Goal: Information Seeking & Learning: Learn about a topic

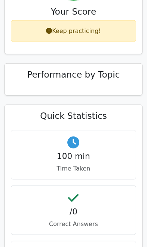
scroll to position [418, 0]
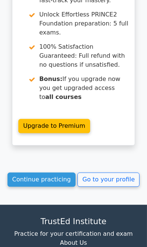
scroll to position [975, 0]
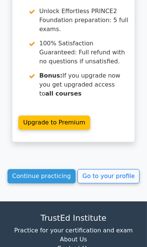
click at [34, 169] on link "Continue practicing" at bounding box center [41, 176] width 68 height 14
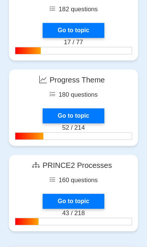
scroll to position [1203, 0]
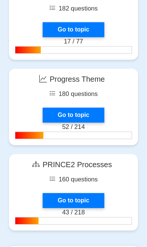
click at [56, 113] on link "Go to topic" at bounding box center [73, 114] width 61 height 15
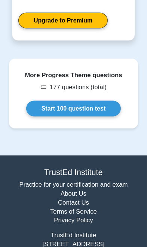
scroll to position [589, 0]
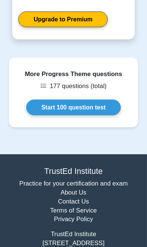
click at [49, 100] on link "Start 100 question test" at bounding box center [73, 108] width 95 height 16
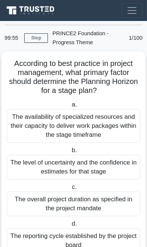
click at [115, 123] on div "The availability of specialized resources and their capacity to deliver work pa…" at bounding box center [74, 126] width 134 height 34
click at [70, 107] on input "a. The availability of specialized resources and their capacity to deliver work…" at bounding box center [70, 104] width 0 height 5
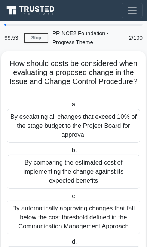
click at [117, 123] on div "By escalating all changes that exceed 10% of the stage budget to the Project Bo…" at bounding box center [74, 126] width 134 height 34
click at [70, 107] on input "a. By escalating all changes that exceed 10% of the stage budget to the Project…" at bounding box center [70, 104] width 0 height 5
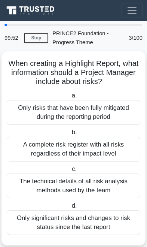
click at [119, 114] on div "Only risks that have been fully mitigated during the reporting period" at bounding box center [74, 112] width 134 height 25
click at [70, 98] on input "a. Only risks that have been fully mitigated during the reporting period" at bounding box center [70, 95] width 0 height 5
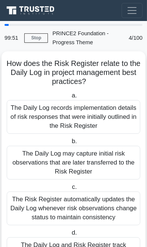
click at [98, 156] on div "The Daily Log may capture initial risk observations that are later transferred …" at bounding box center [74, 163] width 134 height 34
click at [70, 144] on input "b. The Daily Log may capture initial risk observations that are later transferr…" at bounding box center [70, 141] width 0 height 5
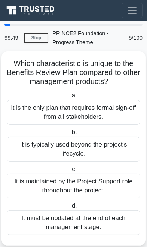
click at [107, 146] on div "It is typically used beyond the project's lifecycle." at bounding box center [74, 149] width 134 height 25
click at [70, 135] on input "b. It is typically used beyond the project's lifecycle." at bounding box center [70, 132] width 0 height 5
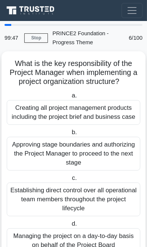
click at [107, 150] on div "Approving stage boundaries and authorizing the Project Manager to proceed to th…" at bounding box center [74, 154] width 134 height 34
click at [70, 135] on input "b. Approving stage boundaries and authorizing the Project Manager to proceed to…" at bounding box center [70, 132] width 0 height 5
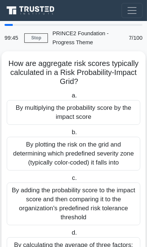
click at [122, 114] on div "By multiplying the probability score by the impact score" at bounding box center [74, 112] width 134 height 25
click at [70, 98] on input "a. By multiplying the probability score by the impact score" at bounding box center [70, 95] width 0 height 5
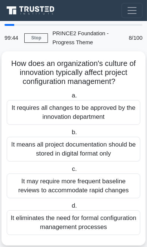
click at [103, 147] on div "It means all project documentation should be stored in digital format only" at bounding box center [74, 149] width 134 height 25
click at [70, 135] on input "b. It means all project documentation should be stored in digital format only" at bounding box center [70, 132] width 0 height 5
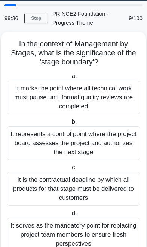
scroll to position [20, 0]
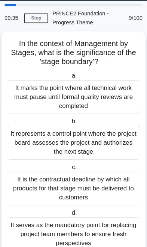
click at [128, 143] on div "It represents a control point where the project board assesses the project and …" at bounding box center [74, 143] width 134 height 34
click at [70, 124] on input "b. It represents a control point where the project board assesses the project a…" at bounding box center [70, 121] width 0 height 5
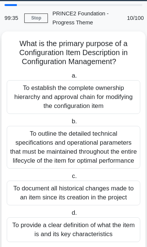
scroll to position [0, 0]
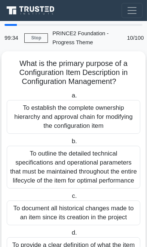
click at [113, 172] on div "To outline the detailed technical specifications and operational parameters tha…" at bounding box center [74, 167] width 134 height 43
click at [70, 144] on input "b. To outline the detailed technical specifications and operational parameters …" at bounding box center [70, 141] width 0 height 5
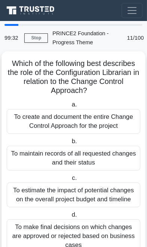
click at [112, 160] on div "To maintain records of all requested changes and their status" at bounding box center [74, 158] width 134 height 25
click at [70, 144] on input "b. To maintain records of all requested changes and their status" at bounding box center [70, 141] width 0 height 5
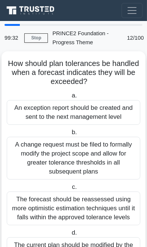
click at [110, 175] on div "A change request must be filed to formally modify the project scope and allow f…" at bounding box center [74, 158] width 134 height 43
click at [70, 135] on input "b. A change request must be filed to formally modify the project scope and allo…" at bounding box center [70, 132] width 0 height 5
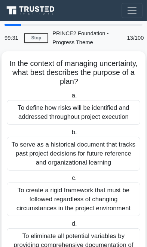
click at [108, 190] on div "To create a rigid framework that must be followed regardless of changing circum…" at bounding box center [74, 199] width 134 height 34
click at [70, 180] on input "c. To create a rigid framework that must be followed regardless of changing cir…" at bounding box center [70, 177] width 0 height 5
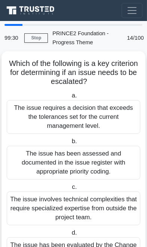
click at [100, 199] on div "The issue involves technical complexities that require specialized expertise fr…" at bounding box center [74, 208] width 134 height 34
click at [70, 189] on input "c. The issue involves technical complexities that require specialized expertise…" at bounding box center [70, 186] width 0 height 5
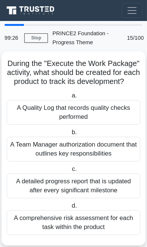
click at [110, 150] on div "A Team Manager authorization document that outlines key responsibilities" at bounding box center [74, 149] width 134 height 25
click at [70, 135] on input "b. A Team Manager authorization document that outlines key responsibilities" at bounding box center [70, 132] width 0 height 5
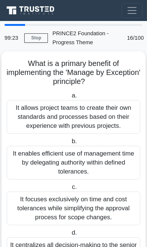
click at [105, 166] on div "It enables efficient use of management time by delegating authority within defi…" at bounding box center [74, 163] width 134 height 34
click at [70, 144] on input "b. It enables efficient use of management time by delegating authority within d…" at bounding box center [70, 141] width 0 height 5
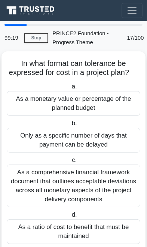
click at [97, 180] on div "As a comprehensive financial framework document that outlines acceptable deviat…" at bounding box center [74, 185] width 134 height 43
click at [70, 162] on input "c. As a comprehensive financial framework document that outlines acceptable dev…" at bounding box center [70, 160] width 0 height 5
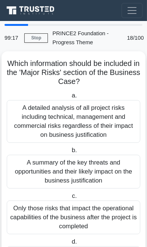
click at [103, 180] on div "A summary of the key threats and opportunities and their likely impact on the b…" at bounding box center [74, 172] width 134 height 34
click at [70, 153] on input "b. A summary of the key threats and opportunities and their likely impact on th…" at bounding box center [70, 150] width 0 height 5
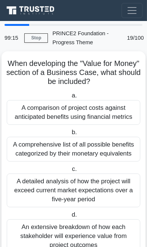
click at [100, 185] on div "A detailed analysis of how the project will exceed current market expectations …" at bounding box center [74, 190] width 134 height 34
click at [70, 171] on input "c. A detailed analysis of how the project will exceed current market expectatio…" at bounding box center [70, 169] width 0 height 5
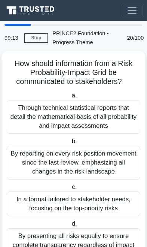
click at [95, 196] on div "In a format tailored to stakeholder needs, focusing on the top-priority risks" at bounding box center [74, 203] width 134 height 25
click at [70, 189] on input "c. In a format tailored to stakeholder needs, focusing on the top-priority risks" at bounding box center [70, 186] width 0 height 5
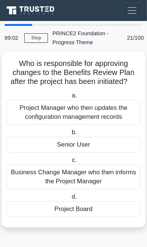
click at [86, 214] on div "Project Board" at bounding box center [74, 209] width 134 height 16
click at [70, 199] on input "d. Project Board" at bounding box center [70, 196] width 0 height 5
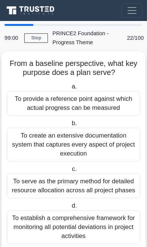
click at [101, 177] on div "To serve as the primary method for detailed resource allocation across all proj…" at bounding box center [74, 185] width 134 height 25
click at [70, 171] on input "c. To serve as the primary method for detailed resource allocation across all p…" at bounding box center [70, 169] width 0 height 5
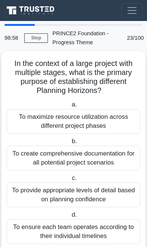
click at [101, 167] on div "To create comprehensive documentation for all potential project scenarios" at bounding box center [74, 158] width 134 height 25
click at [70, 144] on input "b. To create comprehensive documentation for all potential project scenarios" at bounding box center [70, 141] width 0 height 5
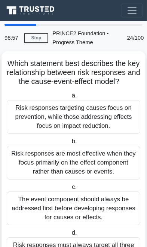
click at [102, 166] on div "Risk responses are most effective when they focus primarily on the effect compo…" at bounding box center [74, 163] width 134 height 34
click at [70, 144] on input "b. Risk responses are most effective when they focus primarily on the effect co…" at bounding box center [70, 141] width 0 height 5
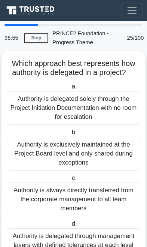
click at [102, 161] on div "Authority is exclusively maintained at the Project Board level and only shared …" at bounding box center [74, 154] width 134 height 34
click at [70, 135] on input "b. Authority is exclusively maintained at the Project Board level and only shar…" at bounding box center [70, 132] width 0 height 5
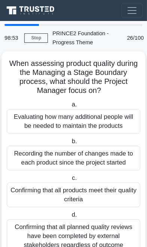
click at [101, 168] on div "Recording the number of changes made to each product since the project started" at bounding box center [74, 158] width 134 height 25
click at [70, 144] on input "b. Recording the number of changes made to each product since the project start…" at bounding box center [70, 141] width 0 height 5
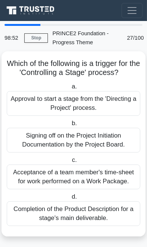
click at [98, 170] on div "Acceptance of a team member's time-sheet for work performed on a Work Package." at bounding box center [74, 176] width 134 height 25
click at [70, 162] on input "c. Acceptance of a team member's time-sheet for work performed on a Work Packag…" at bounding box center [70, 160] width 0 height 5
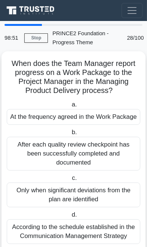
click at [95, 186] on div "Only when significant deviations from the plan are identified" at bounding box center [74, 194] width 134 height 25
click at [70, 180] on input "c. Only when significant deviations from the plan are identified" at bounding box center [70, 177] width 0 height 5
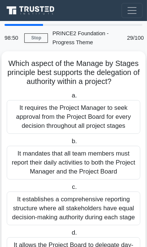
click at [97, 186] on label "c. It establishes a comprehensive reporting structure where all stakeholders ha…" at bounding box center [74, 203] width 134 height 43
click at [70, 186] on input "c. It establishes a comprehensive reporting structure where all stakeholders ha…" at bounding box center [70, 186] width 0 height 5
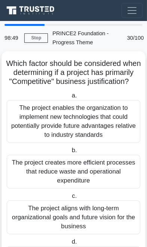
click at [94, 188] on div "The project creates more efficient processes that reduce waste and operational …" at bounding box center [74, 172] width 134 height 34
click at [70, 153] on input "b. The project creates more efficient processes that reduce waste and operation…" at bounding box center [70, 150] width 0 height 5
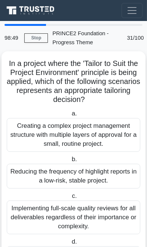
click at [95, 196] on label "c. Implementing full-scale quality reviews for all deliverables regardless of t…" at bounding box center [74, 212] width 134 height 43
click at [70, 196] on input "c. Implementing full-scale quality reviews for all deliverables regardless of t…" at bounding box center [70, 195] width 0 height 5
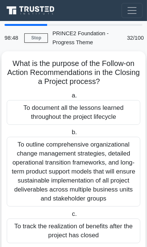
click at [103, 175] on div "To outline comprehensive organizational change management strategies, detailed …" at bounding box center [74, 172] width 134 height 70
click at [70, 135] on input "b. To outline comprehensive organizational change management strategies, detail…" at bounding box center [70, 132] width 0 height 5
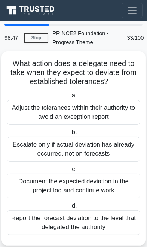
click at [102, 167] on label "c. Document the expected deviation in the project log and continue work" at bounding box center [74, 181] width 134 height 34
click at [70, 167] on input "c. Document the expected deviation in the project log and continue work" at bounding box center [70, 169] width 0 height 5
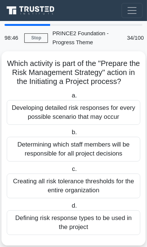
click at [103, 169] on label "c. Creating all risk tolerance thresholds for the entire organization" at bounding box center [74, 181] width 134 height 34
click at [70, 169] on input "c. Creating all risk tolerance thresholds for the entire organization" at bounding box center [70, 169] width 0 height 5
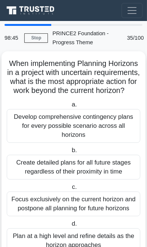
click at [101, 177] on div "Create detailed plans for all future stages regardless of their proximity in ti…" at bounding box center [74, 167] width 134 height 25
click at [70, 153] on input "b. Create detailed plans for all future stages regardless of their proximity in…" at bounding box center [70, 150] width 0 height 5
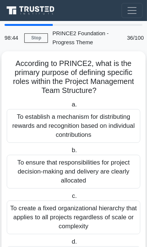
click at [102, 176] on div "To ensure that responsibilities for project decision-making and delivery are cl…" at bounding box center [74, 172] width 134 height 34
click at [70, 153] on input "b. To ensure that responsibilities for project decision-making and delivery are…" at bounding box center [70, 150] width 0 height 5
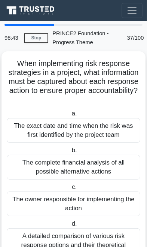
click at [103, 177] on div "The complete financial analysis of all possible alternative actions" at bounding box center [74, 167] width 134 height 25
click at [70, 153] on input "b. The complete financial analysis of all possible alternative actions" at bounding box center [70, 150] width 0 height 5
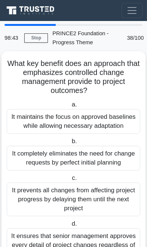
click at [106, 180] on label "c. It prevents all changes from affecting project progress by delaying them unt…" at bounding box center [74, 194] width 134 height 43
click at [70, 180] on input "c. It prevents all changes from affecting project progress by delaying them unt…" at bounding box center [70, 177] width 0 height 5
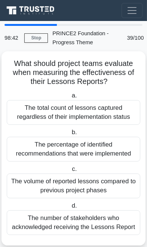
click at [105, 174] on div "The volume of reported lessons compared to previous project phases" at bounding box center [74, 185] width 134 height 25
click at [70, 171] on input "c. The volume of reported lessons compared to previous project phases" at bounding box center [70, 169] width 0 height 5
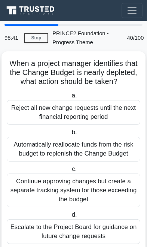
click at [106, 176] on div "Continue approving changes but create a separate tracking system for those exce…" at bounding box center [74, 190] width 134 height 34
click at [70, 171] on input "c. Continue approving changes but create a separate tracking system for those e…" at bounding box center [70, 169] width 0 height 5
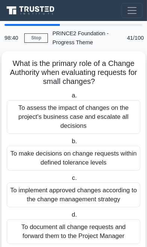
click at [105, 184] on div "To implement approved changes according to the change management strategy" at bounding box center [74, 194] width 134 height 25
click at [70, 180] on input "c. To implement approved changes according to the change management strategy" at bounding box center [70, 177] width 0 height 5
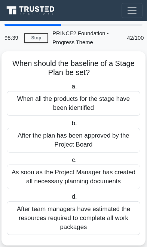
click at [106, 174] on div "As soon as the Project Manager has created all necessary planning documents" at bounding box center [74, 176] width 134 height 25
click at [70, 162] on input "c. As soon as the Project Manager has created all necessary planning documents" at bounding box center [70, 160] width 0 height 5
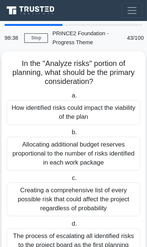
click at [96, 191] on div "Creating a comprehensive list of every possible risk that could affect the proj…" at bounding box center [74, 199] width 134 height 34
click at [70, 180] on input "c. Creating a comprehensive list of every possible risk that could affect the p…" at bounding box center [70, 177] width 0 height 5
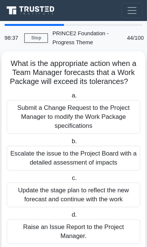
click at [103, 187] on div "Update the stage plan to reflect the new forecast and continue with the work" at bounding box center [74, 194] width 134 height 25
click at [70, 180] on input "c. Update the stage plan to reflect the new forecast and continue with the work" at bounding box center [70, 177] width 0 height 5
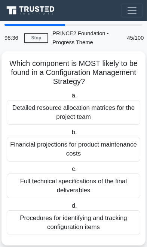
click at [101, 186] on div "Full technical specifications of the final deliverables" at bounding box center [74, 185] width 134 height 25
click at [70, 171] on input "c. Full technical specifications of the final deliverables" at bounding box center [70, 169] width 0 height 5
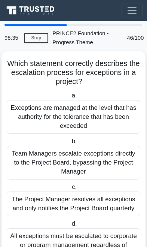
click at [101, 202] on div "The Project Manager resolves all exceptions and only notifies the Project Board…" at bounding box center [74, 203] width 134 height 25
click at [70, 189] on input "c. The Project Manager resolves all exceptions and only notifies the Project Bo…" at bounding box center [70, 186] width 0 height 5
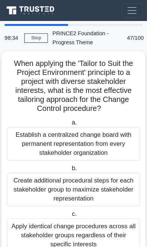
click at [99, 198] on div "Create additional procedural steps for each stakeholder group to maximize stake…" at bounding box center [74, 189] width 134 height 34
click at [70, 171] on input "b. Create additional procedural steps for each stakeholder group to maximize st…" at bounding box center [70, 168] width 0 height 5
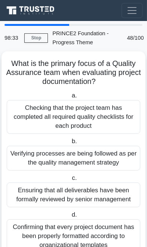
click at [97, 196] on div "Ensuring that all deliverables have been formally reviewed by senior management" at bounding box center [74, 194] width 134 height 25
click at [70, 180] on input "c. Ensuring that all deliverables have been formally reviewed by senior managem…" at bounding box center [70, 177] width 0 height 5
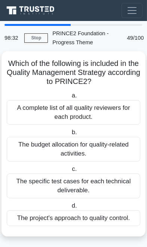
click at [114, 148] on div "The budget allocation for quality-related activities." at bounding box center [74, 149] width 134 height 25
click at [70, 135] on input "b. The budget allocation for quality-related activities." at bounding box center [70, 132] width 0 height 5
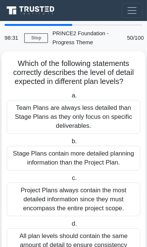
click at [108, 157] on div "Stage Plans contain more detailed planning information than the Project Plan." at bounding box center [74, 158] width 134 height 25
click at [70, 144] on input "b. Stage Plans contain more detailed planning information than the Project Plan." at bounding box center [70, 141] width 0 height 5
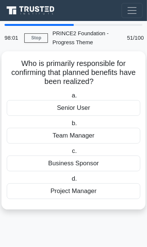
click at [95, 161] on div "Business Sponsor" at bounding box center [74, 163] width 134 height 16
click at [70, 153] on input "c. Business Sponsor" at bounding box center [70, 151] width 0 height 5
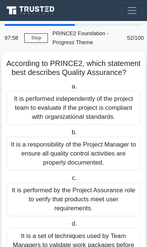
click at [99, 165] on div "It is a responsibility of the Project Manager to ensure all quality control act…" at bounding box center [74, 154] width 134 height 34
click at [70, 135] on input "b. It is a responsibility of the Project Manager to ensure all quality control …" at bounding box center [70, 132] width 0 height 5
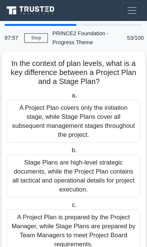
click at [97, 174] on div "Stage Plans are high-level strategic documents, while the Project Plan contains…" at bounding box center [74, 176] width 134 height 43
click at [70, 153] on input "b. Stage Plans are high-level strategic documents, while the Project Plan conta…" at bounding box center [70, 150] width 0 height 5
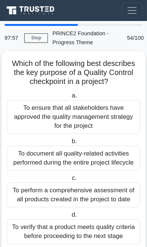
click at [97, 174] on label "c. To perform a comprehensive assessment of all products created in the project…" at bounding box center [74, 190] width 134 height 34
click at [70, 175] on input "c. To perform a comprehensive assessment of all products created in the project…" at bounding box center [70, 177] width 0 height 5
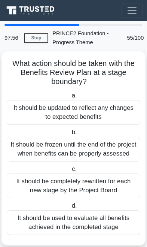
click at [94, 178] on div "It should be completely rewritten for each new stage by the Project Board" at bounding box center [74, 185] width 134 height 25
click at [70, 171] on input "c. It should be completely rewritten for each new stage by the Project Board" at bounding box center [70, 169] width 0 height 5
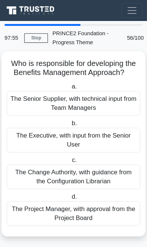
click at [105, 143] on div "The Executive, with input from the Senior User" at bounding box center [74, 140] width 134 height 25
click at [70, 126] on input "b. The Executive, with input from the Senior User" at bounding box center [70, 123] width 0 height 5
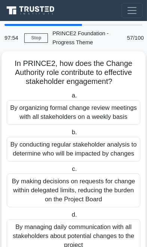
click at [92, 167] on label "c. By making decisions on requests for change within delegated limits, reducing…" at bounding box center [74, 185] width 134 height 43
click at [70, 167] on input "c. By making decisions on requests for change within delegated limits, reducing…" at bounding box center [70, 169] width 0 height 5
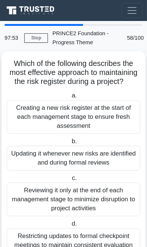
click at [97, 174] on label "c. Reviewing it only at the end of each management stage to minimize disruption…" at bounding box center [74, 194] width 134 height 43
click at [70, 175] on input "c. Reviewing it only at the end of each management stage to minimize disruption…" at bounding box center [70, 177] width 0 height 5
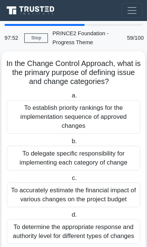
click at [92, 177] on label "c. To accurately estimate the financial impact of various changes on the projec…" at bounding box center [74, 190] width 134 height 34
click at [70, 177] on input "c. To accurately estimate the financial impact of various changes on the projec…" at bounding box center [70, 177] width 0 height 5
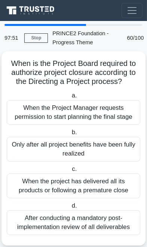
click at [98, 152] on div "Only after all project benefits have been fully realized" at bounding box center [74, 149] width 134 height 25
click at [70, 135] on input "b. Only after all project benefits have been fully realized" at bounding box center [70, 132] width 0 height 5
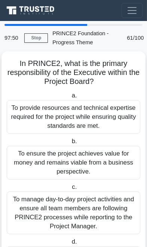
click at [92, 170] on div "To ensure the project achieves value for money and remains viable from a busine…" at bounding box center [74, 163] width 134 height 34
click at [70, 144] on input "b. To ensure the project achieves value for money and remains viable from a bus…" at bounding box center [70, 141] width 0 height 5
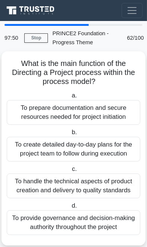
click at [100, 155] on div "To create detailed day-to-day plans for the project team to follow during execu…" at bounding box center [74, 149] width 134 height 25
click at [70, 135] on input "b. To create detailed day-to-day plans for the project team to follow during ex…" at bounding box center [70, 132] width 0 height 5
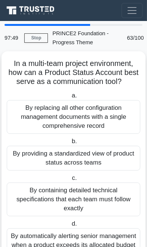
click at [96, 155] on div "By providing a standardized view of product status across teams" at bounding box center [74, 158] width 134 height 25
click at [70, 144] on input "b. By providing a standardized view of product status across teams" at bounding box center [70, 141] width 0 height 5
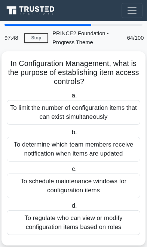
click at [98, 150] on div "To determine which team members receive notification when items are updated" at bounding box center [74, 149] width 134 height 25
click at [70, 135] on input "b. To determine which team members receive notification when items are updated" at bounding box center [70, 132] width 0 height 5
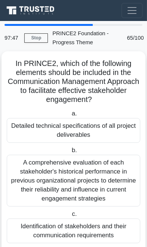
click at [83, 175] on div "A comprehensive evaluation of each stakeholder's historical performance in prev…" at bounding box center [74, 181] width 134 height 52
click at [70, 153] on input "b. A comprehensive evaluation of each stakeholder's historical performance in p…" at bounding box center [70, 150] width 0 height 5
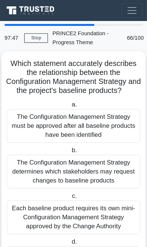
click at [85, 169] on div "The Configuration Management Strategy determines which stakeholders may request…" at bounding box center [74, 172] width 134 height 34
click at [70, 153] on input "b. The Configuration Management Strategy determines which stakeholders may requ…" at bounding box center [70, 150] width 0 height 5
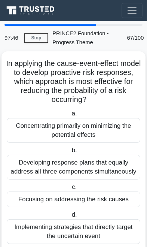
click at [82, 168] on div "Developing response plans that equally address all three components simultaneou…" at bounding box center [74, 167] width 134 height 25
click at [70, 153] on input "b. Developing response plans that equally address all three components simultan…" at bounding box center [70, 150] width 0 height 5
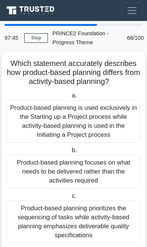
click at [85, 172] on div "Product-based planning focuses on what needs to be delivered rather than the ac…" at bounding box center [74, 172] width 134 height 34
click at [70, 153] on input "b. Product-based planning focuses on what needs to be delivered rather than the…" at bounding box center [70, 150] width 0 height 5
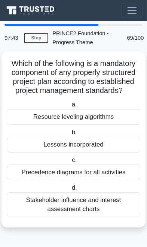
click at [98, 146] on div "Lessons incorporated" at bounding box center [74, 145] width 134 height 16
click at [70, 135] on input "b. Lessons incorporated" at bounding box center [70, 132] width 0 height 5
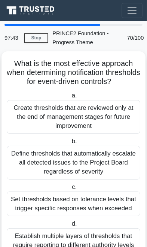
click at [87, 164] on div "Define thresholds that automatically escalate all detected issues to the Projec…" at bounding box center [74, 163] width 134 height 34
click at [70, 144] on input "b. Define thresholds that automatically escalate all detected issues to the Pro…" at bounding box center [70, 141] width 0 height 5
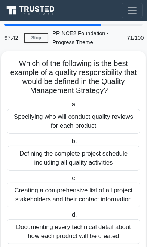
click at [84, 159] on div "Defining the complete project schedule including all quality activities" at bounding box center [74, 158] width 134 height 25
click at [70, 144] on input "b. Defining the complete project schedule including all quality activities" at bounding box center [70, 141] width 0 height 5
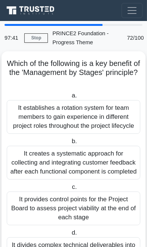
click at [87, 167] on div "It creates a systematic approach for collecting and integrating customer feedba…" at bounding box center [74, 163] width 134 height 34
click at [70, 144] on input "b. It creates a systematic approach for collecting and integrating customer fee…" at bounding box center [70, 141] width 0 height 5
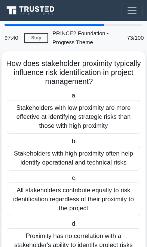
click at [87, 160] on div "Stakeholders with high proximity often help identify operational and technical …" at bounding box center [74, 158] width 134 height 25
click at [70, 144] on input "b. Stakeholders with high proximity often help identify operational and technic…" at bounding box center [70, 141] width 0 height 5
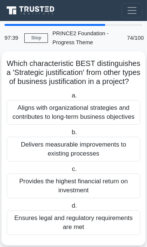
click at [88, 161] on div "Delivers measurable improvements to existing processes" at bounding box center [74, 149] width 134 height 25
click at [70, 135] on input "b. Delivers measurable improvements to existing processes" at bounding box center [70, 132] width 0 height 5
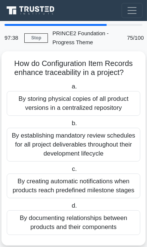
click at [92, 153] on div "By establishing mandatory review schedules for all project deliverables through…" at bounding box center [74, 145] width 134 height 34
click at [70, 126] on input "b. By establishing mandatory review schedules for all project deliverables thro…" at bounding box center [70, 123] width 0 height 5
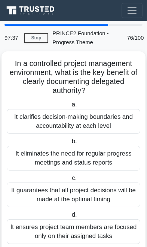
click at [84, 165] on div "It eliminates the need for regular progress meetings and status reports" at bounding box center [74, 158] width 134 height 25
click at [70, 144] on input "b. It eliminates the need for regular progress meetings and status reports" at bounding box center [70, 141] width 0 height 5
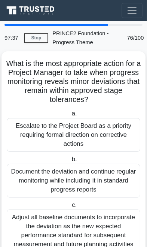
click at [81, 171] on div "Document the deviation and continue regular monitoring while including it in st…" at bounding box center [74, 181] width 134 height 34
click at [70, 162] on input "b. Document the deviation and continue regular monitoring while including it in…" at bounding box center [70, 159] width 0 height 5
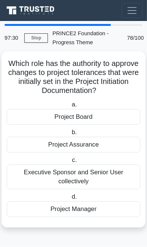
click at [114, 119] on div "Project Board" at bounding box center [74, 117] width 134 height 16
click at [70, 107] on input "a. Project Board" at bounding box center [70, 104] width 0 height 5
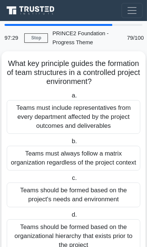
click at [83, 161] on div "Teams must always follow a matrix organization regardless of the project context" at bounding box center [74, 158] width 134 height 25
click at [70, 144] on input "b. Teams must always follow a matrix organization regardless of the project con…" at bounding box center [70, 141] width 0 height 5
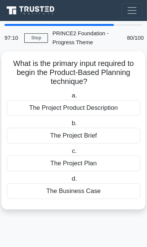
click at [97, 135] on div "The Project Brief" at bounding box center [74, 136] width 134 height 16
click at [70, 126] on input "b. The Project Brief" at bounding box center [70, 123] width 0 height 5
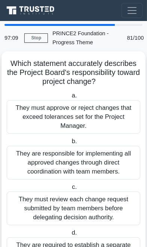
click at [80, 164] on div "They are responsible for implementing all approved changes through direct coord…" at bounding box center [74, 163] width 134 height 34
click at [70, 144] on input "b. They are responsible for implementing all approved changes through direct co…" at bounding box center [70, 141] width 0 height 5
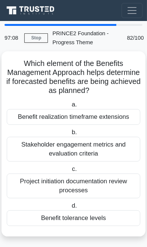
click at [89, 151] on div "Stakeholder engagement metrics and evaluation criteria" at bounding box center [74, 149] width 134 height 25
click at [70, 135] on input "b. Stakeholder engagement metrics and evaluation criteria" at bounding box center [70, 132] width 0 height 5
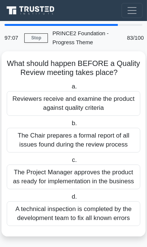
click at [83, 158] on label "c. The Project Manager approves the product as ready for implementation in the …" at bounding box center [74, 172] width 134 height 34
click at [70, 158] on input "c. The Project Manager approves the product as ready for implementation in the …" at bounding box center [70, 160] width 0 height 5
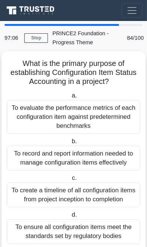
click at [80, 158] on div "To record and report information needed to manage configuration items effective…" at bounding box center [74, 158] width 134 height 25
click at [70, 144] on input "b. To record and report information needed to manage configuration items effect…" at bounding box center [70, 141] width 0 height 5
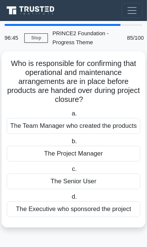
click at [100, 127] on div "The Team Manager who created the products" at bounding box center [74, 126] width 134 height 16
click at [70, 116] on input "a. The Team Manager who created the products" at bounding box center [70, 113] width 0 height 5
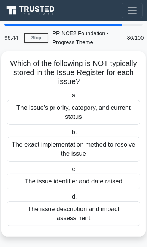
click at [100, 149] on div "The exact implementation method to resolve the issue" at bounding box center [74, 149] width 134 height 25
click at [70, 135] on input "b. The exact implementation method to resolve the issue" at bounding box center [70, 132] width 0 height 5
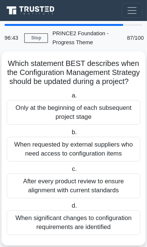
click at [96, 153] on div "When requested by external suppliers who need access to configuration items" at bounding box center [74, 149] width 134 height 25
click at [70, 135] on input "b. When requested by external suppliers who need access to configuration items" at bounding box center [70, 132] width 0 height 5
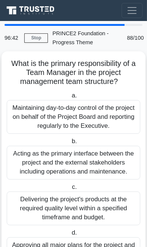
click at [89, 161] on div "Acting as the primary interface between the project and the external stakeholde…" at bounding box center [74, 163] width 134 height 34
click at [70, 144] on input "b. Acting as the primary interface between the project and the external stakeho…" at bounding box center [70, 141] width 0 height 5
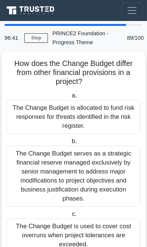
click at [89, 162] on div "The Change Budget serves as a strategic financial reserve managed exclusively b…" at bounding box center [74, 176] width 134 height 61
click at [70, 144] on input "b. The Change Budget serves as a strategic financial reserve managed exclusivel…" at bounding box center [70, 141] width 0 height 5
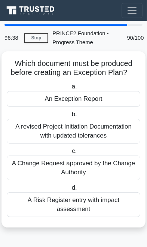
click at [83, 147] on label "c. A Change Request approved by the Change Authority" at bounding box center [74, 163] width 134 height 34
click at [70, 149] on input "c. A Change Request approved by the Change Authority" at bounding box center [70, 151] width 0 height 5
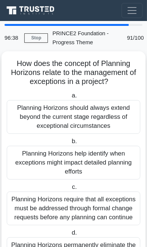
click at [86, 162] on div "Planning Horizons help identify when exceptions might impact detailed planning …" at bounding box center [74, 163] width 134 height 34
click at [70, 144] on input "b. Planning Horizons help identify when exceptions might impact detailed planni…" at bounding box center [70, 141] width 0 height 5
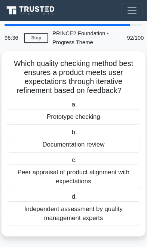
click at [91, 143] on div "Documentation review" at bounding box center [74, 145] width 134 height 16
click at [70, 135] on input "b. Documentation review" at bounding box center [70, 132] width 0 height 5
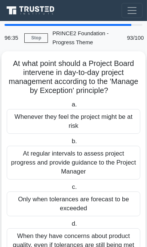
click at [86, 161] on div "At regular intervals to assess project progress and provide guidance to the Pro…" at bounding box center [74, 163] width 134 height 34
click at [70, 144] on input "b. At regular intervals to assess project progress and provide guidance to the …" at bounding box center [70, 141] width 0 height 5
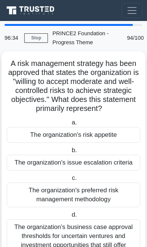
click at [88, 164] on div "The organization's issue escalation criteria" at bounding box center [74, 163] width 134 height 16
click at [70, 153] on input "b. The organization's issue escalation criteria" at bounding box center [70, 150] width 0 height 5
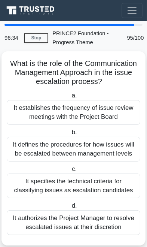
click at [87, 154] on div "It defines the procedures for how issues will be escalated between management l…" at bounding box center [74, 149] width 134 height 25
click at [70, 135] on input "b. It defines the procedures for how issues will be escalated between managemen…" at bounding box center [70, 132] width 0 height 5
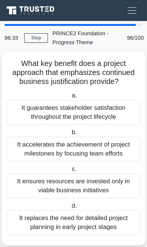
click at [88, 153] on div "It accelerates the achievement of project milestones by focusing team efforts" at bounding box center [74, 149] width 134 height 25
click at [70, 135] on input "b. It accelerates the achievement of project milestones by focusing team efforts" at bounding box center [70, 132] width 0 height 5
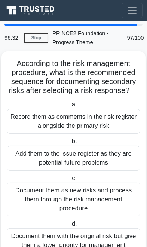
click at [85, 160] on div "Add them to the issue register as they are potential future problems" at bounding box center [74, 158] width 134 height 25
click at [70, 144] on input "b. Add them to the issue register as they are potential future problems" at bounding box center [70, 141] width 0 height 5
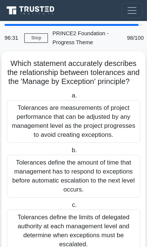
click at [80, 170] on div "Tolerances define the amount of time that management has to respond to exceptio…" at bounding box center [74, 176] width 134 height 43
click at [70, 153] on input "b. Tolerances define the amount of time that management has to respond to excep…" at bounding box center [70, 150] width 0 height 5
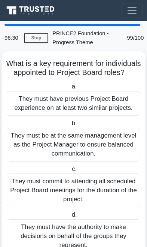
click at [84, 161] on div "They must be at the same management level as the Project Manager to ensure bala…" at bounding box center [74, 145] width 134 height 34
click at [70, 126] on input "b. They must be at the same management level as the Project Manager to ensure b…" at bounding box center [70, 123] width 0 height 5
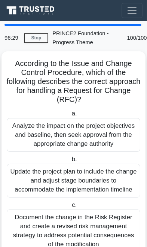
click at [78, 173] on div "Update the project plan to include the change and adjust stage boundaries to ac…" at bounding box center [74, 181] width 134 height 34
click at [70, 162] on input "b. Update the project plan to include the change and adjust stage boundaries to…" at bounding box center [70, 159] width 0 height 5
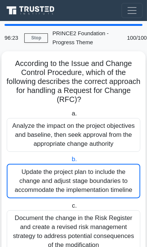
click at [36, 38] on link "Stop" at bounding box center [36, 37] width 24 height 9
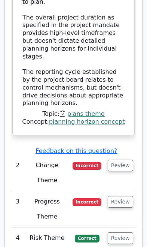
scroll to position [1456, 0]
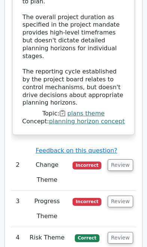
click at [117, 159] on button "Review" at bounding box center [120, 165] width 25 height 12
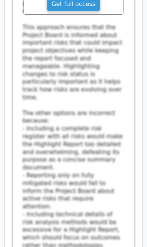
scroll to position [2573, 0]
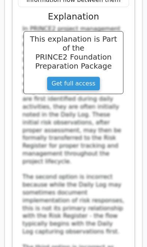
scroll to position [3146, 0]
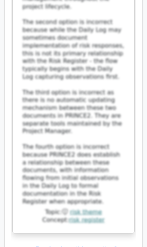
scroll to position [3299, 0]
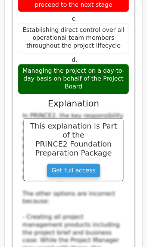
scroll to position [4235, 0]
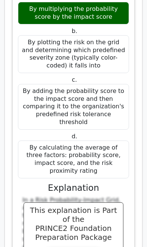
scroll to position [4792, 0]
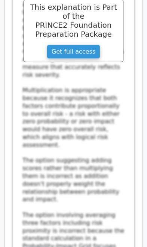
scroll to position [4994, 0]
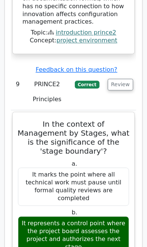
scroll to position [5935, 0]
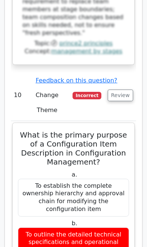
scroll to position [6508, 0]
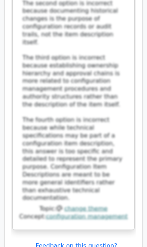
scroll to position [7029, 0]
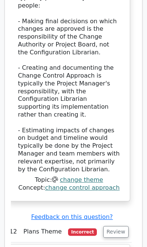
scroll to position [7635, 0]
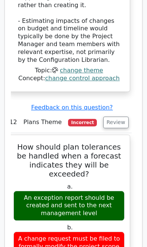
scroll to position [7745, 0]
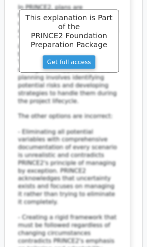
scroll to position [8797, 0]
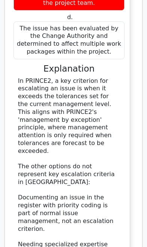
scroll to position [9391, 0]
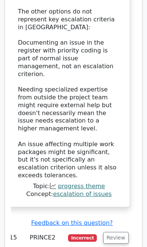
scroll to position [9552, 0]
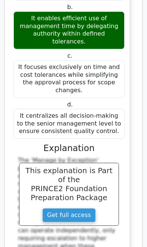
scroll to position [10567, 0]
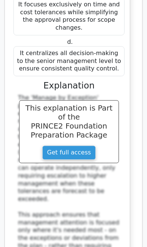
scroll to position [10633, 0]
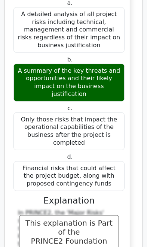
scroll to position [11658, 0]
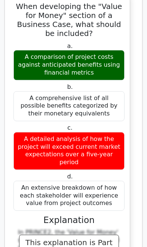
scroll to position [12305, 0]
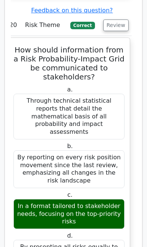
scroll to position [12900, 0]
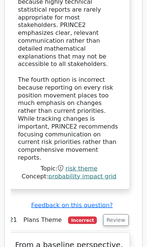
scroll to position [13420, 0]
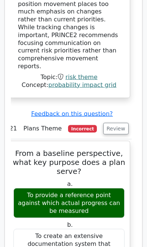
scroll to position [13510, 0]
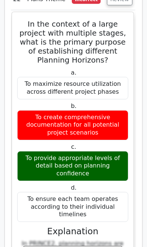
scroll to position [0, 4]
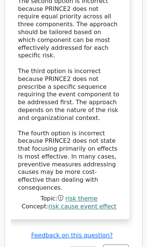
scroll to position [15252, 0]
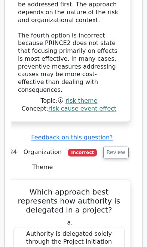
scroll to position [15334, 0]
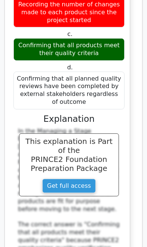
scroll to position [16314, 0]
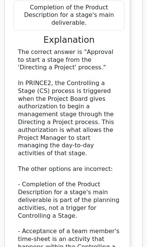
scroll to position [17062, 0]
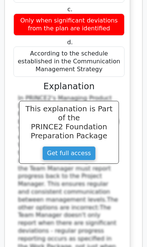
scroll to position [17617, 0]
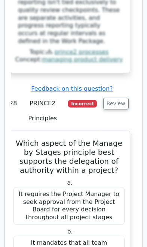
scroll to position [17925, 0]
